Goal: Task Accomplishment & Management: Use online tool/utility

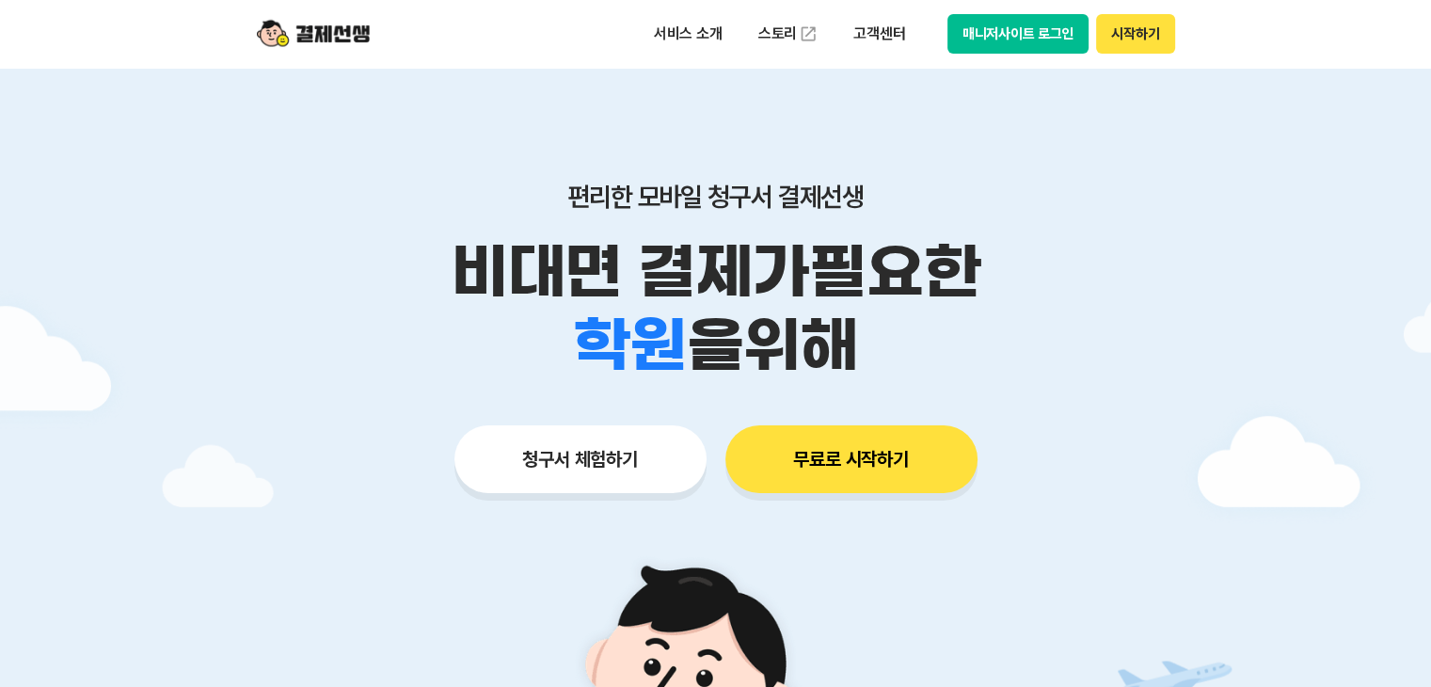
click at [1046, 31] on button "매니저사이트 로그인" at bounding box center [1019, 34] width 142 height 40
click at [1027, 39] on button "매니저사이트 로그인" at bounding box center [1019, 34] width 142 height 40
